Goal: Navigation & Orientation: Find specific page/section

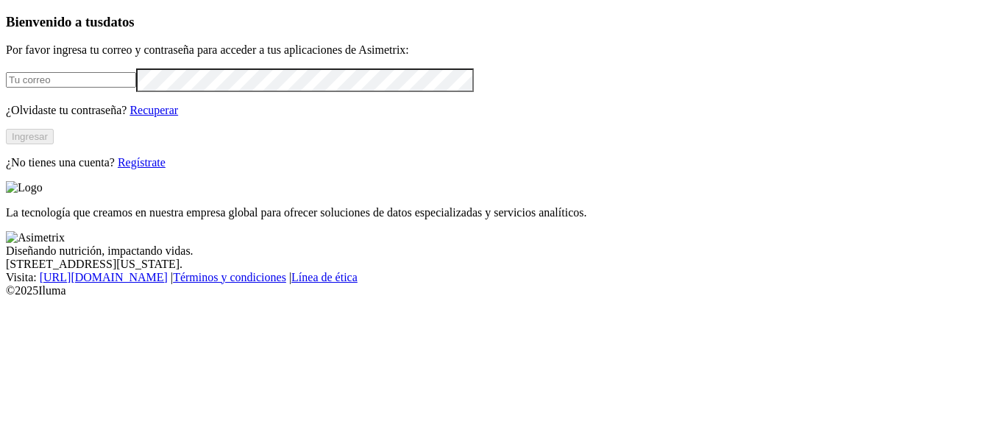
type input "[PERSON_NAME][EMAIL_ADDRESS][PERSON_NAME][DOMAIN_NAME]"
click at [54, 144] on button "Ingresar" at bounding box center [30, 136] width 48 height 15
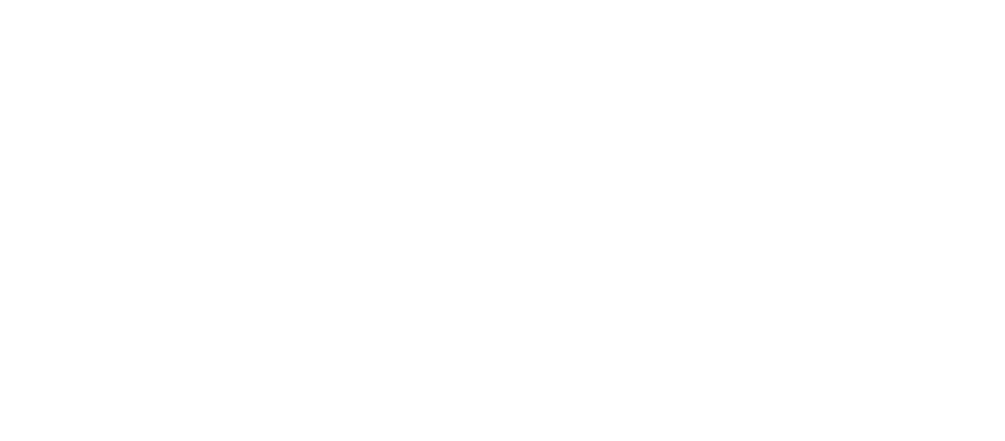
drag, startPoint x: 855, startPoint y: 121, endPoint x: 861, endPoint y: 211, distance: 90.0
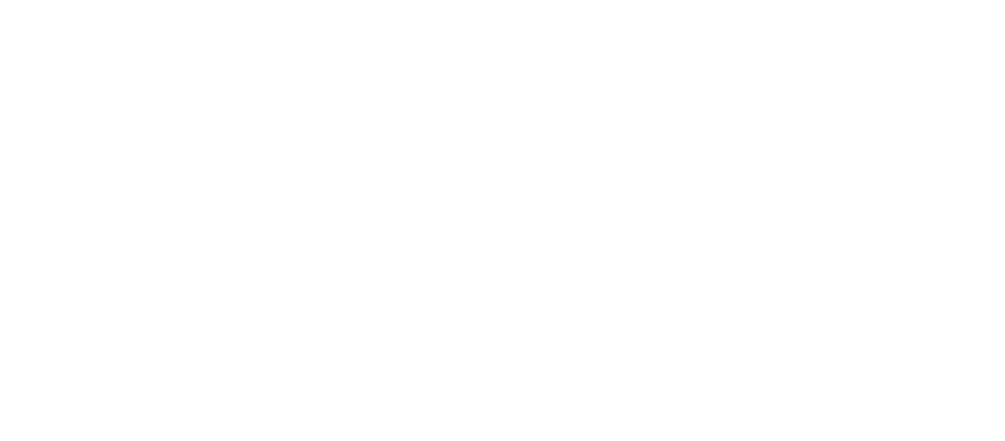
scroll to position [227, 0]
